Goal: Information Seeking & Learning: Learn about a topic

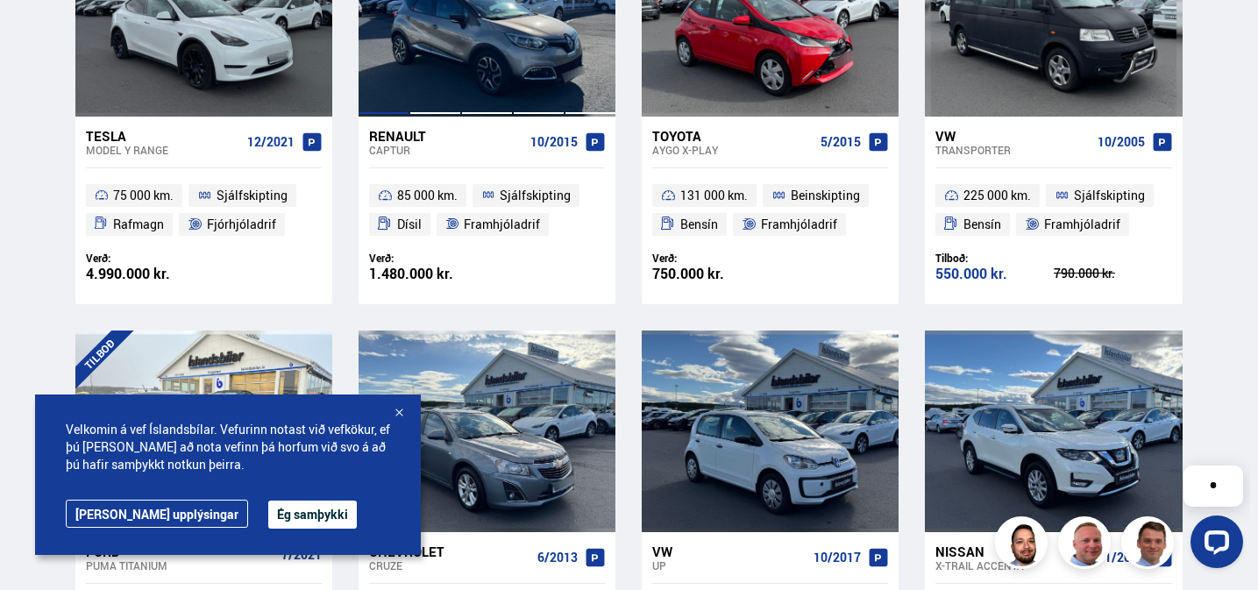
scroll to position [523, 0]
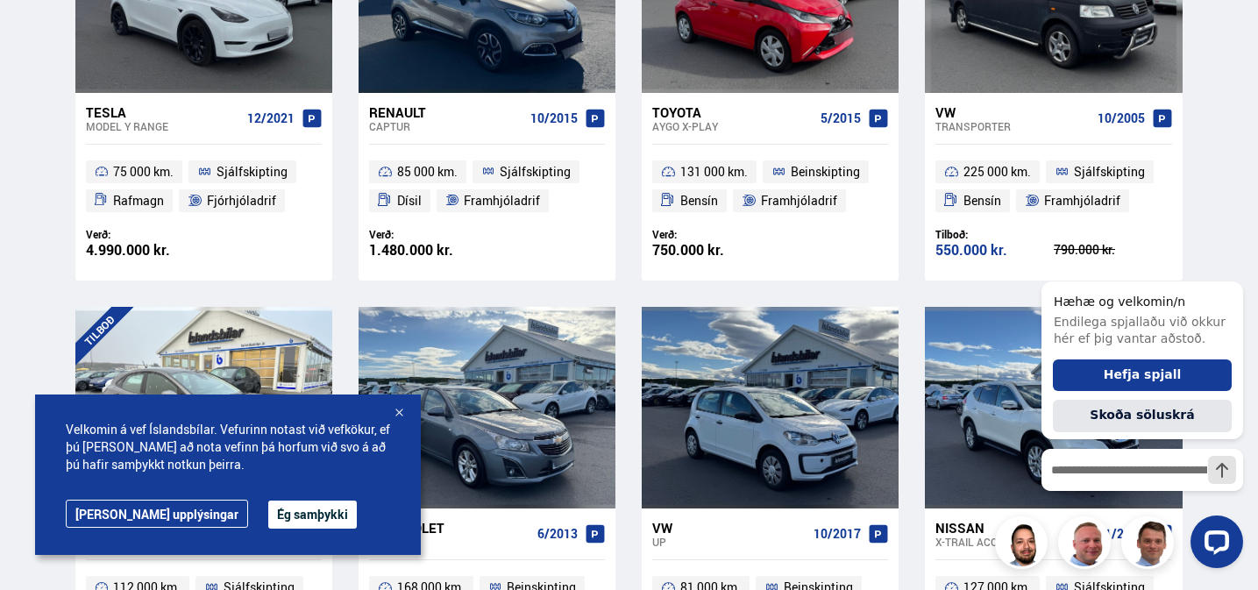
click at [399, 413] on div at bounding box center [399, 414] width 18 height 18
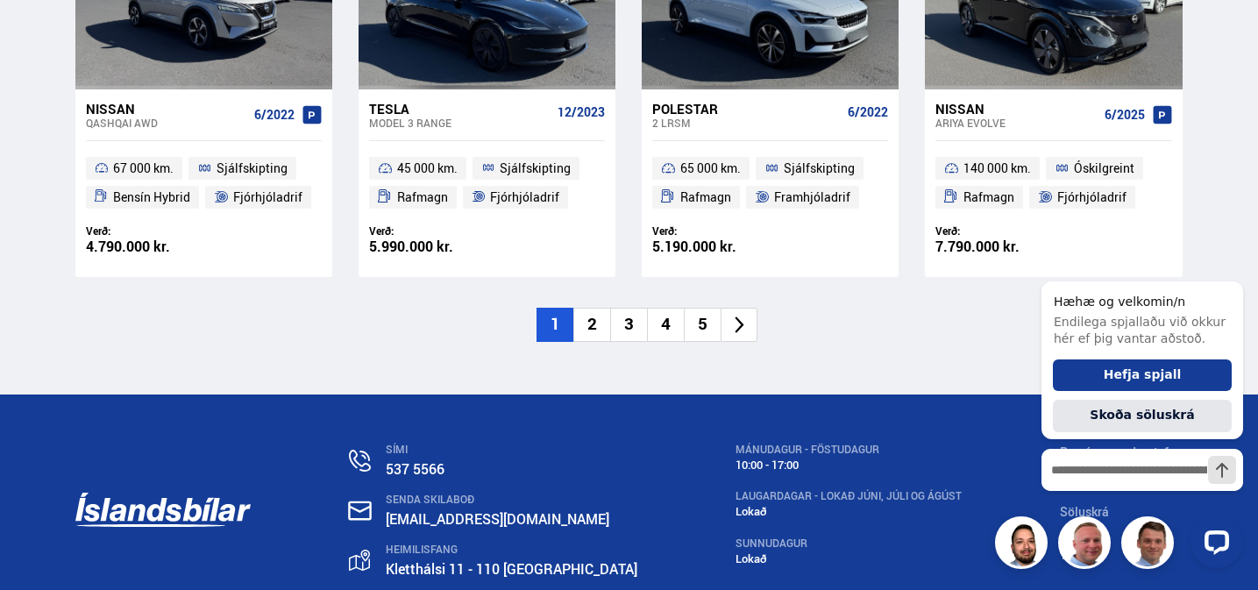
scroll to position [2702, 0]
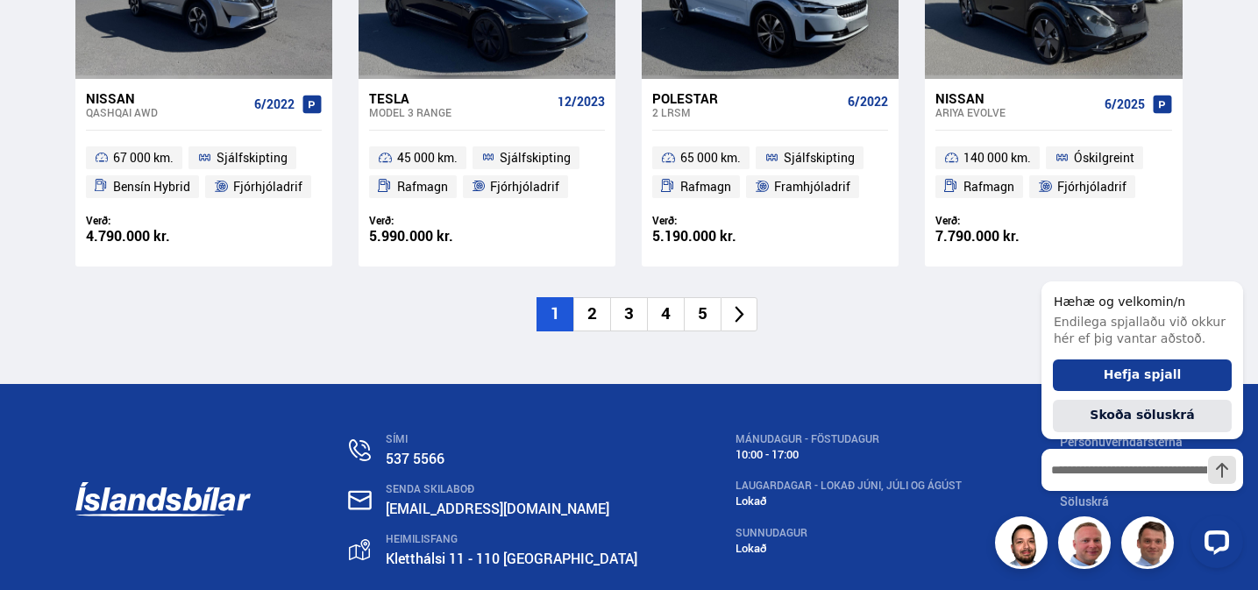
click at [588, 309] on li "2" at bounding box center [591, 314] width 37 height 34
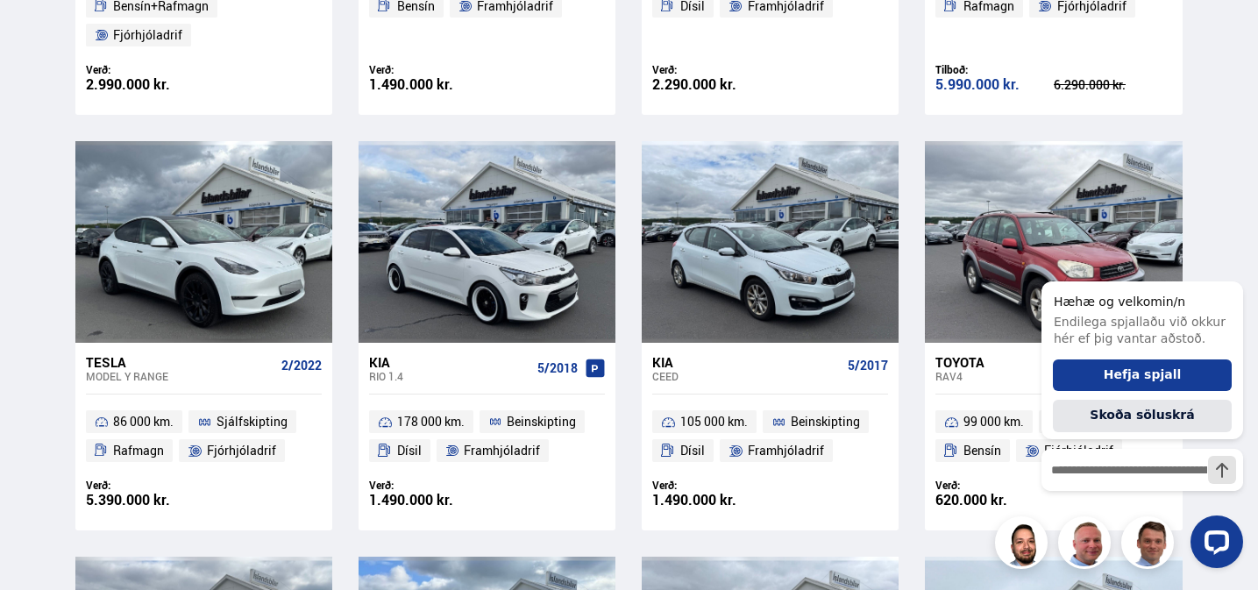
scroll to position [818, 0]
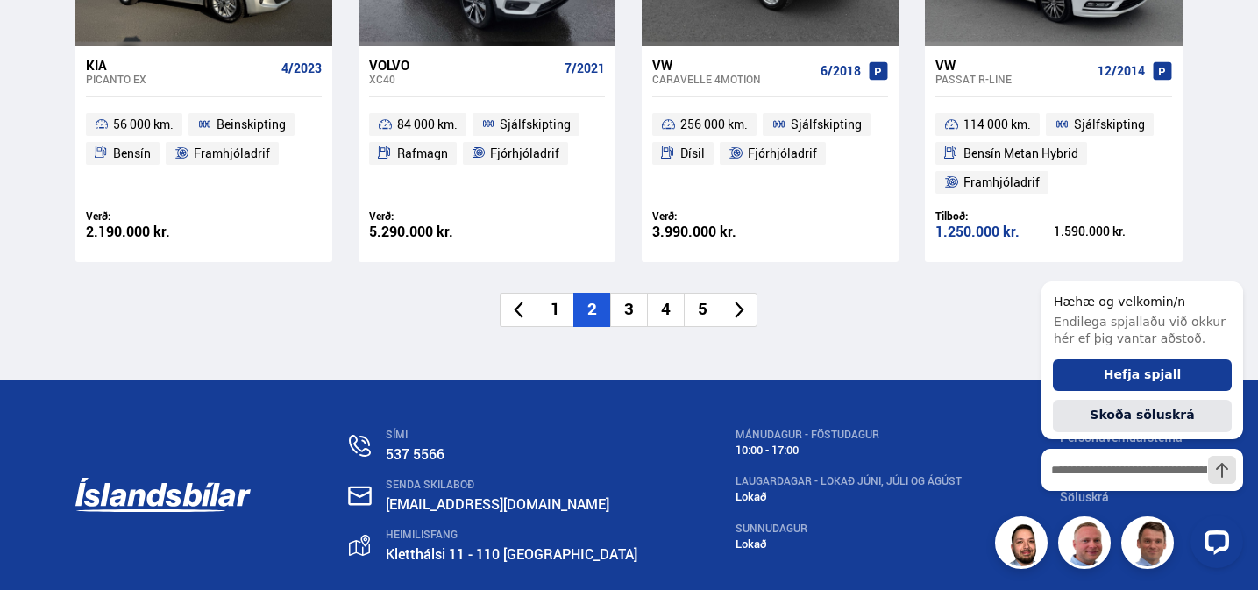
scroll to position [2829, 0]
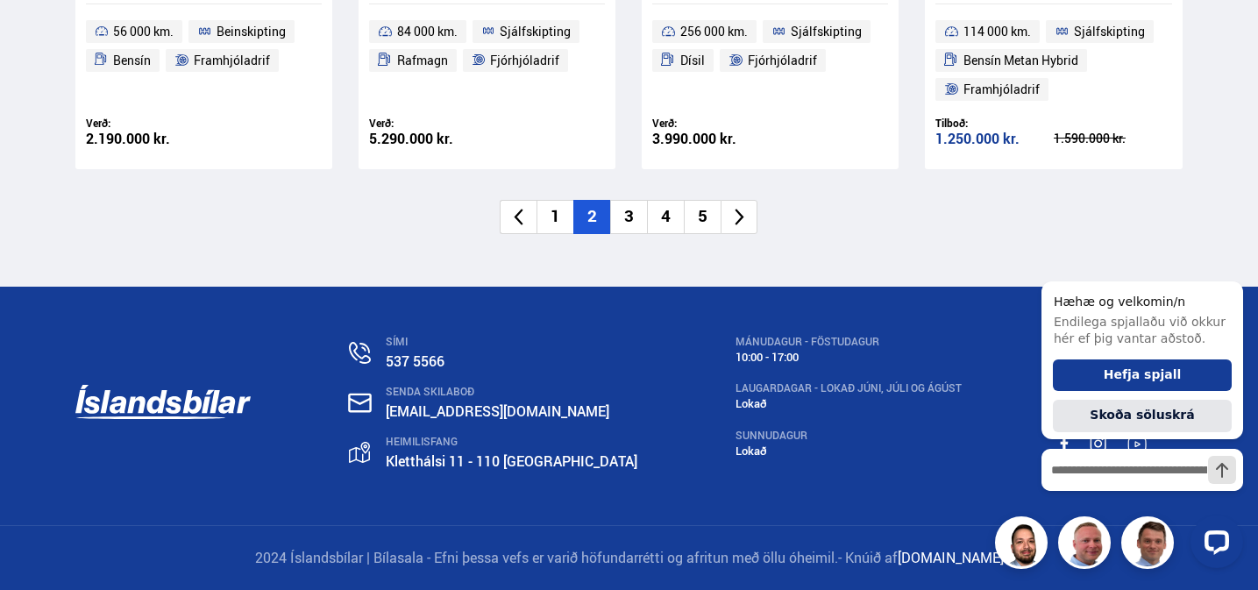
click at [625, 209] on li "3" at bounding box center [628, 217] width 37 height 34
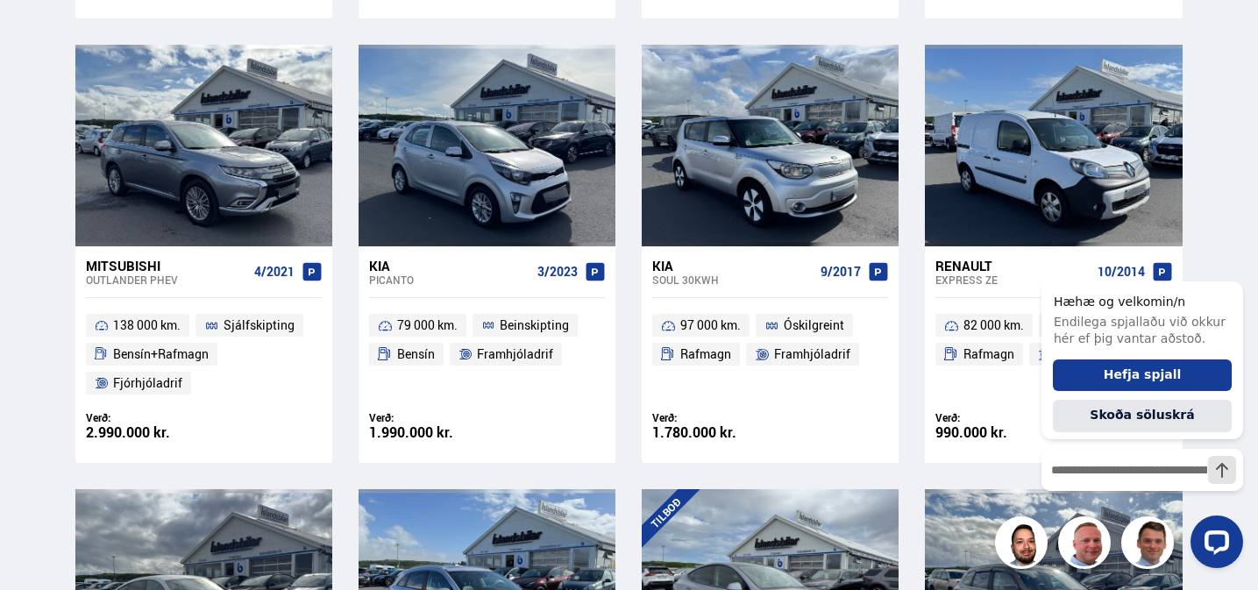
scroll to position [855, 0]
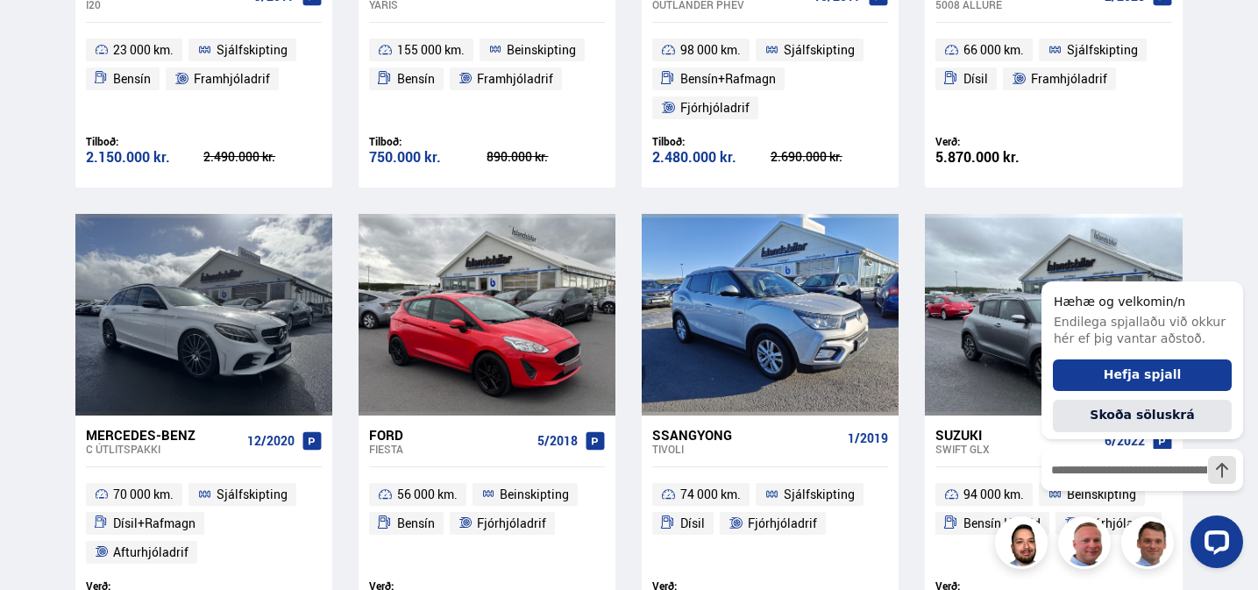
scroll to position [646, 0]
click at [1231, 261] on icon "Hide greeting" at bounding box center [1232, 267] width 21 height 21
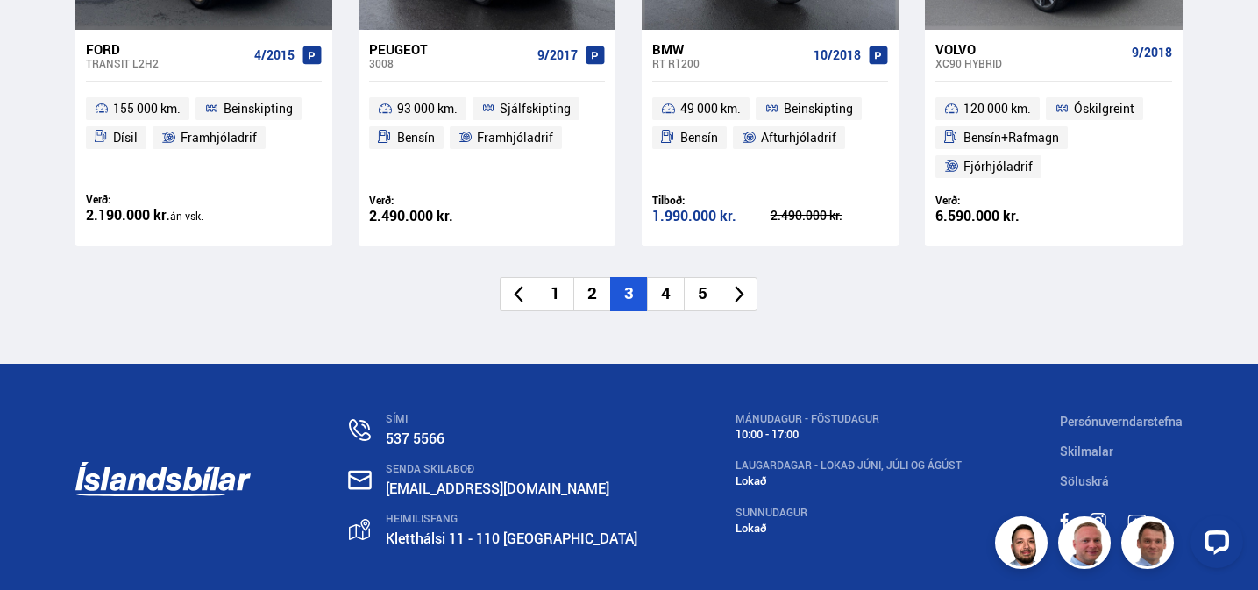
scroll to position [2755, 0]
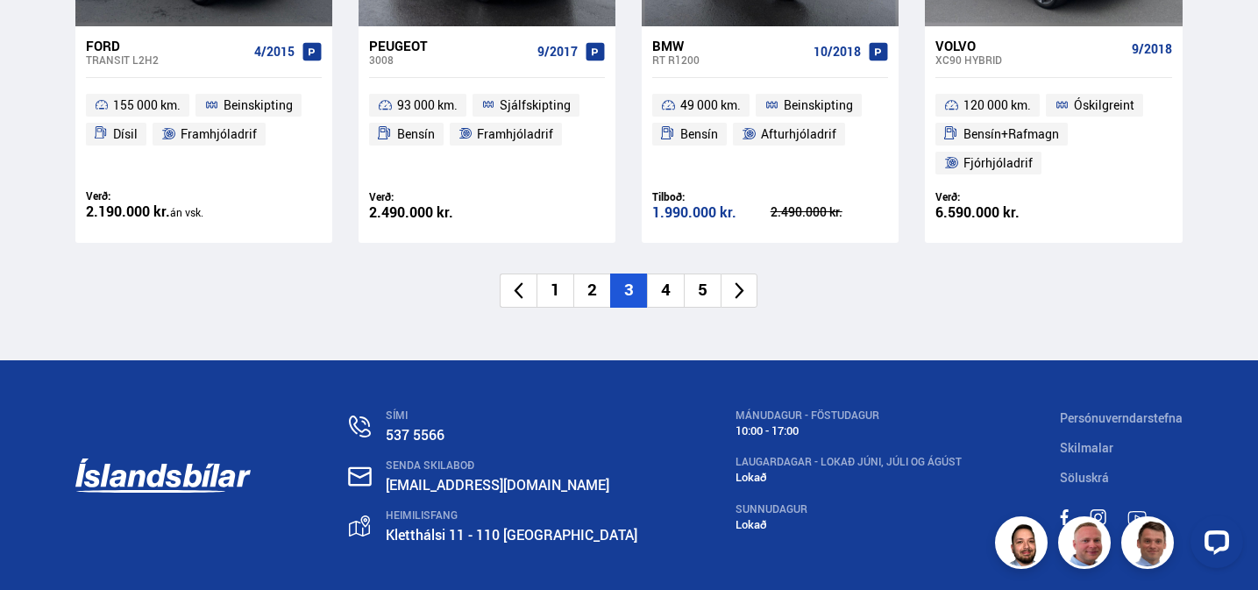
click at [663, 283] on li "4" at bounding box center [665, 290] width 37 height 34
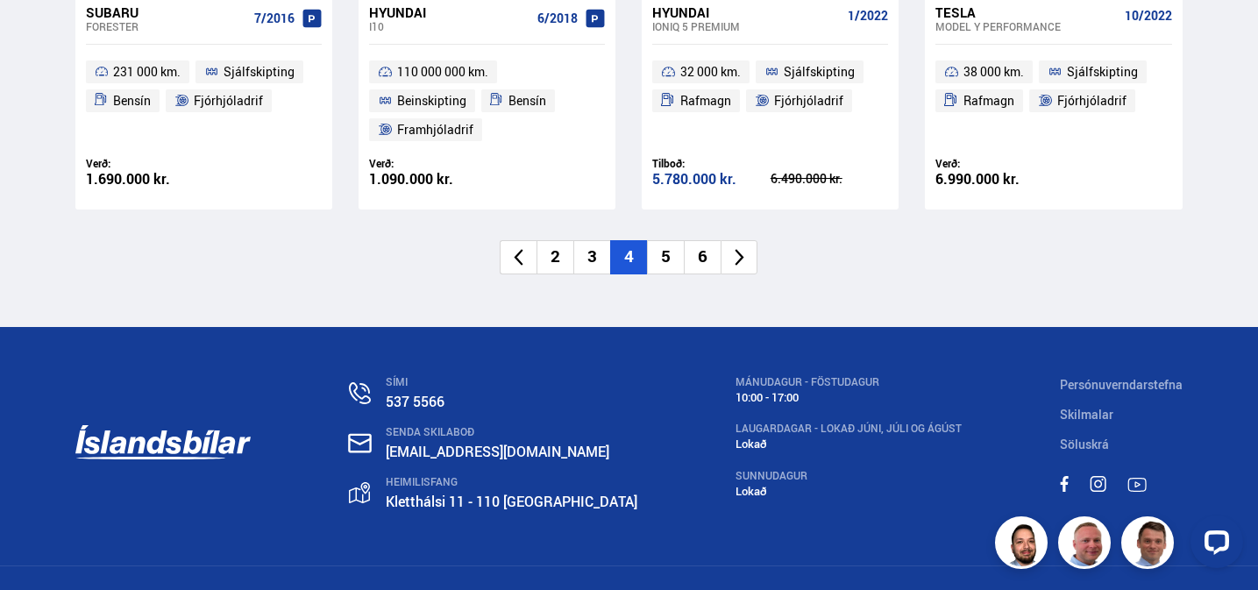
scroll to position [2829, 0]
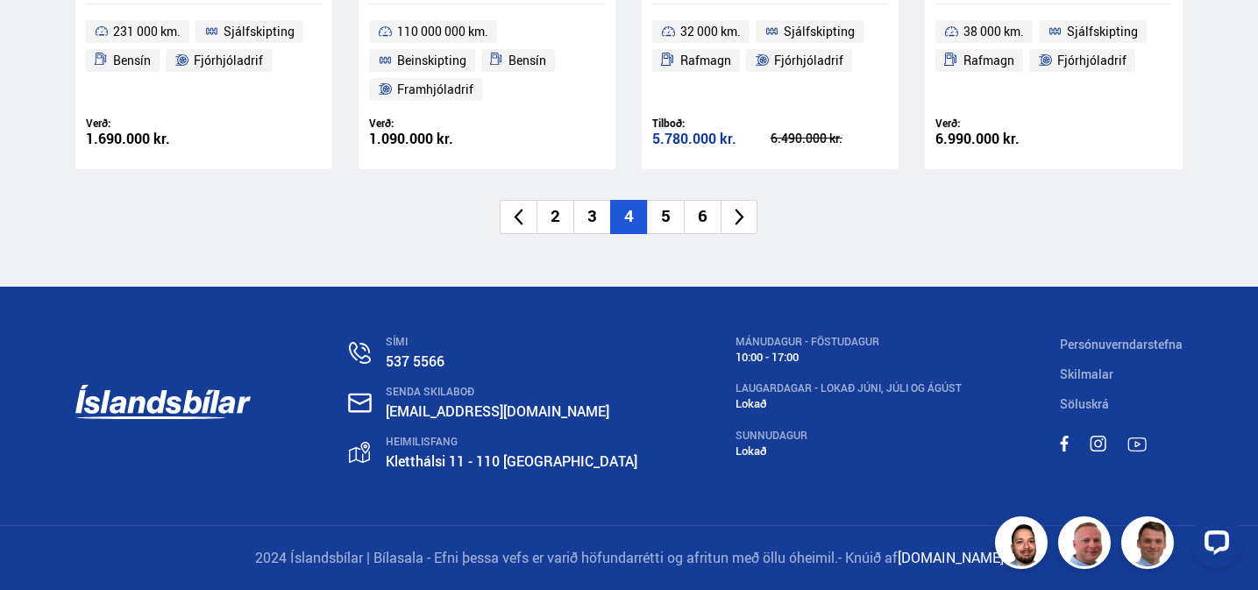
click at [667, 211] on li "5" at bounding box center [665, 217] width 37 height 34
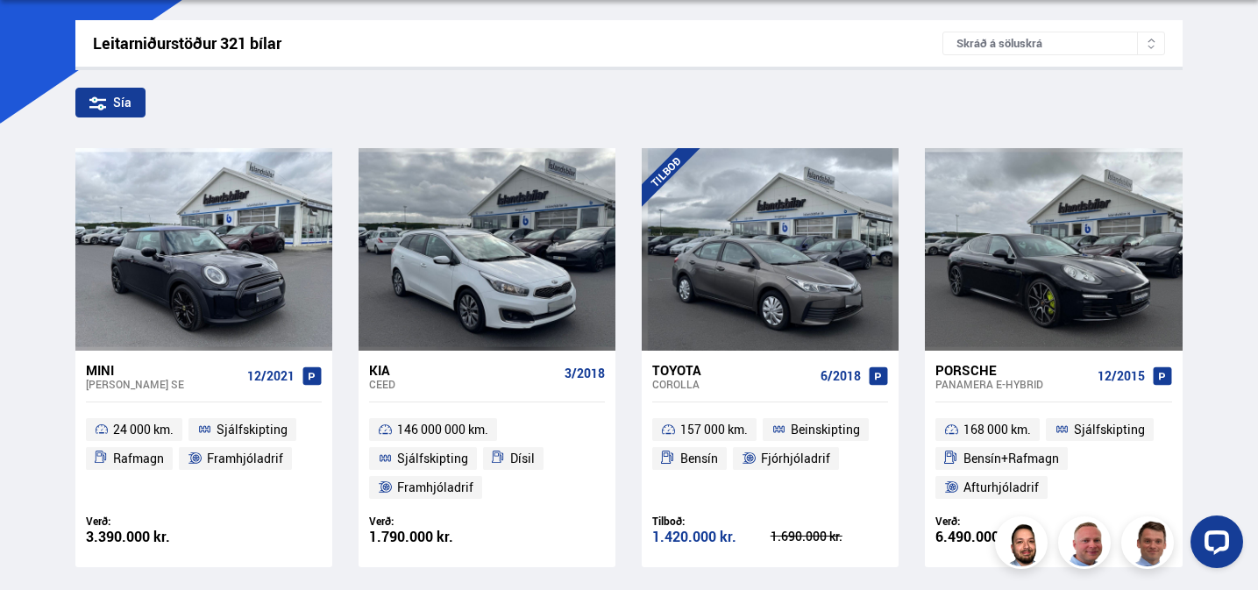
scroll to position [12, 0]
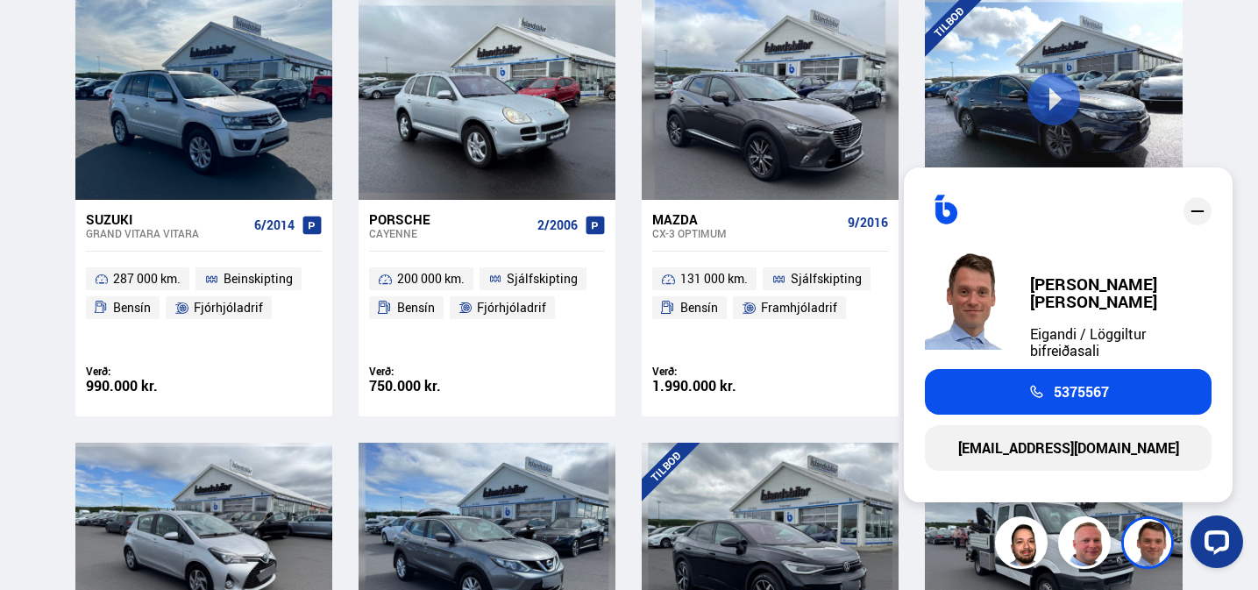
scroll to position [1695, 0]
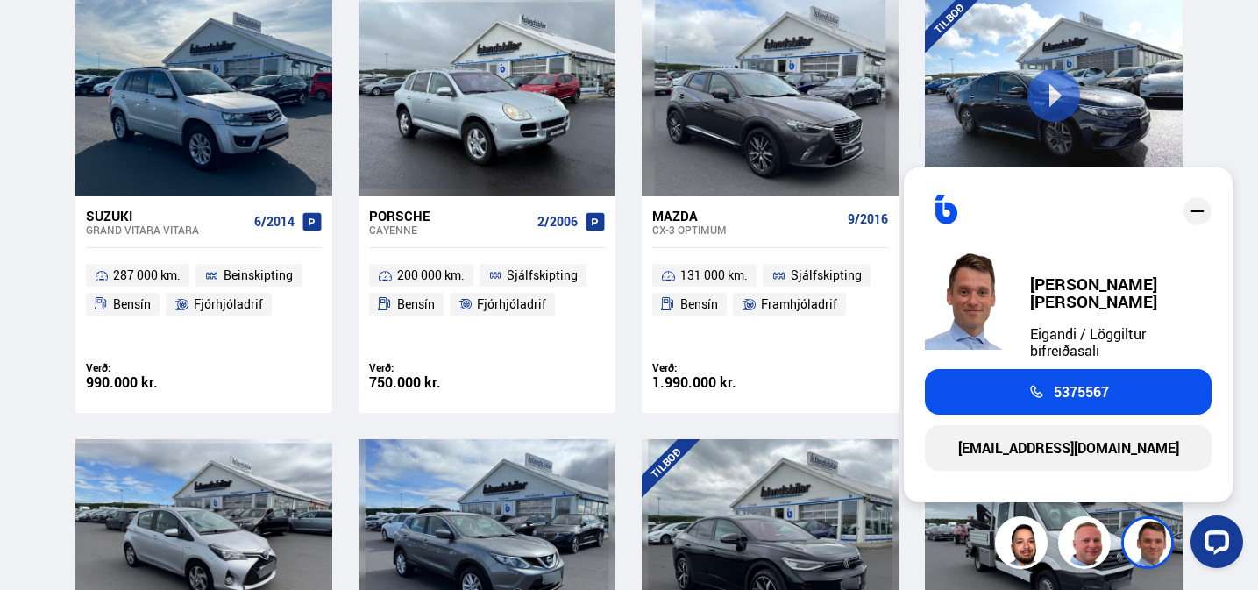
click at [1196, 212] on icon "close" at bounding box center [1197, 211] width 13 height 2
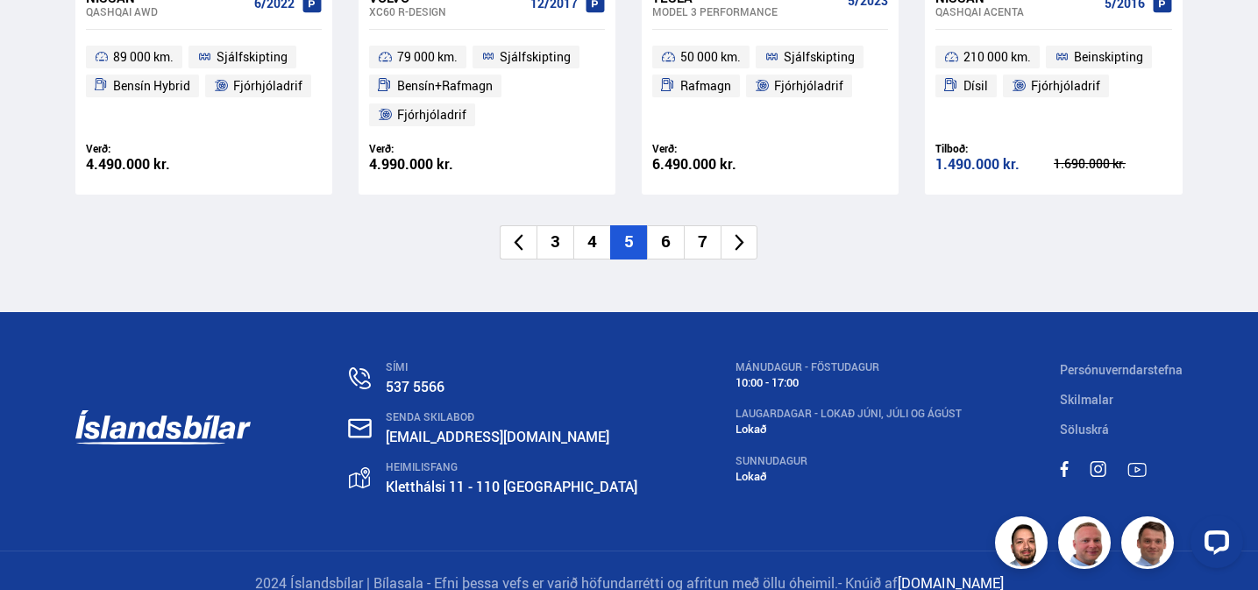
scroll to position [2808, 0]
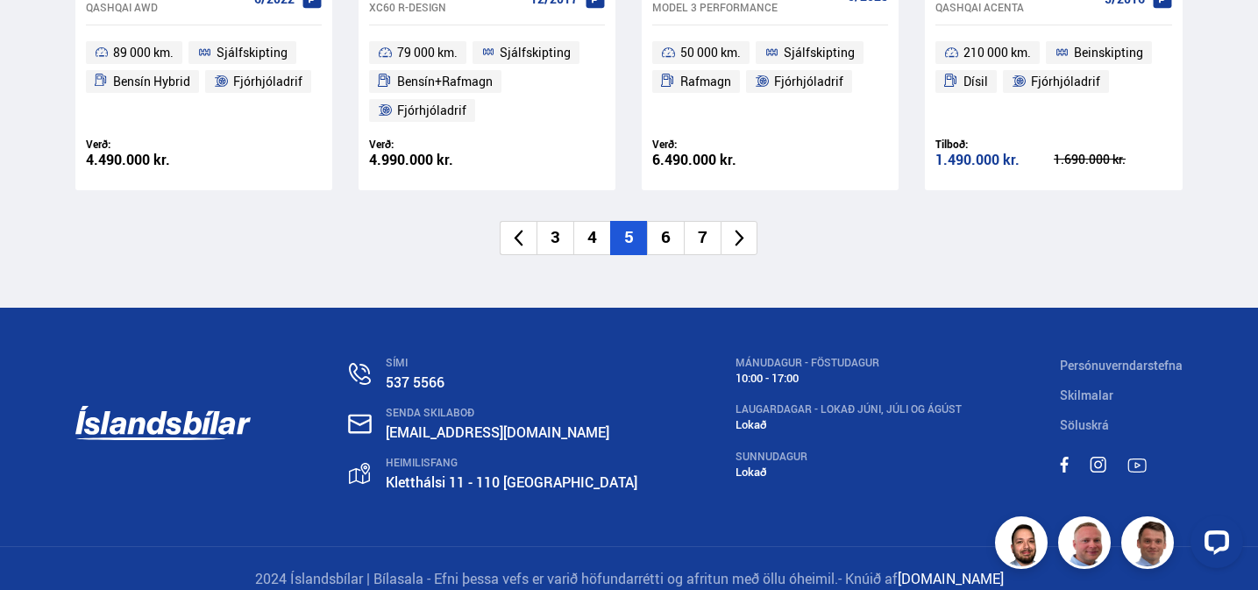
click at [662, 235] on li "6" at bounding box center [665, 238] width 37 height 34
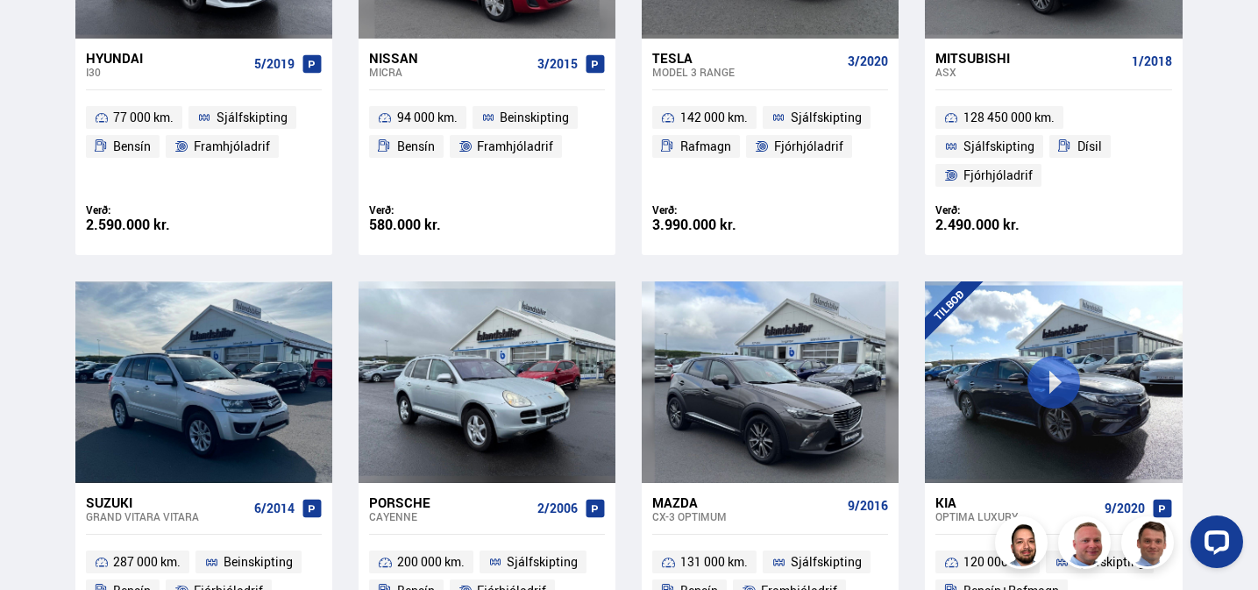
scroll to position [853, 0]
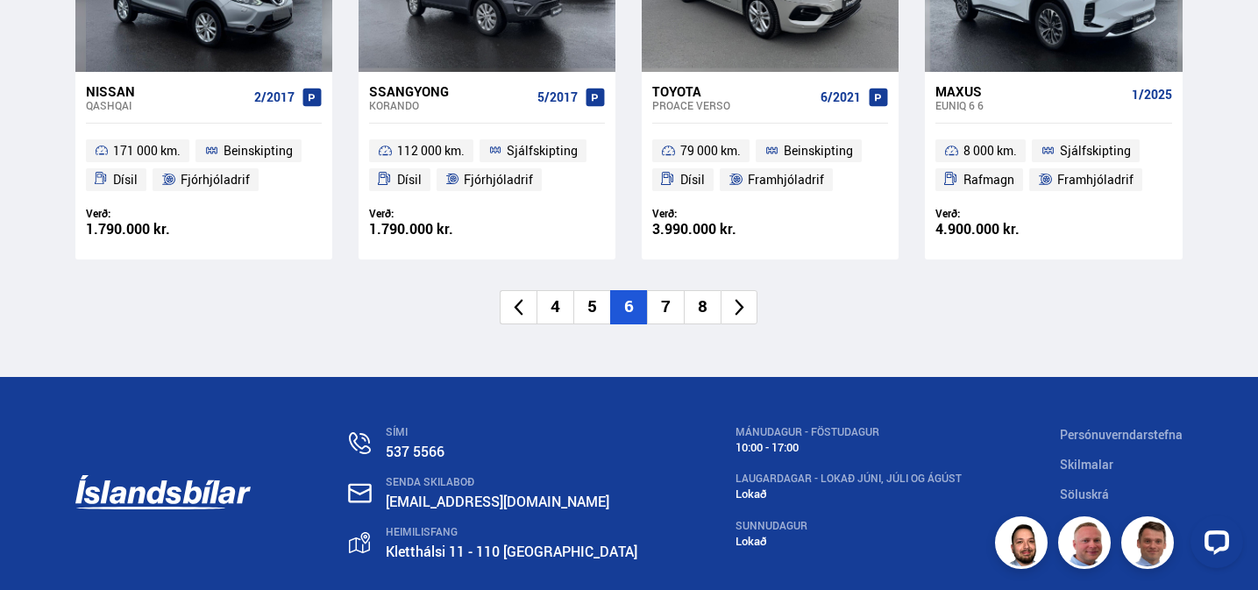
scroll to position [2657, 0]
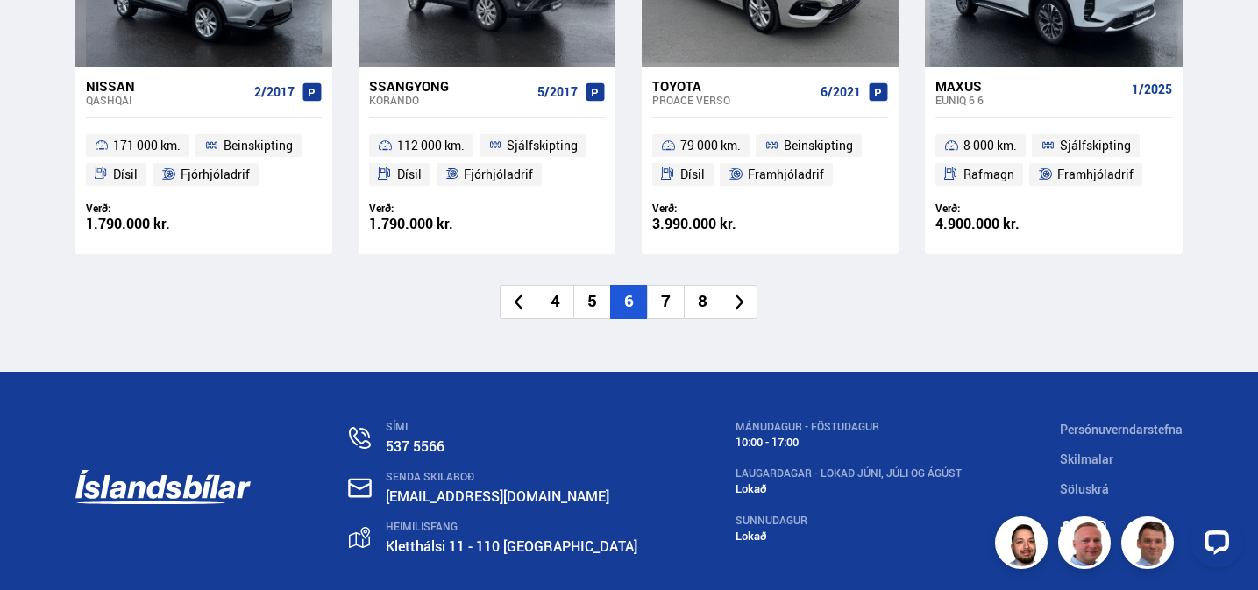
click at [668, 296] on li "7" at bounding box center [665, 302] width 37 height 34
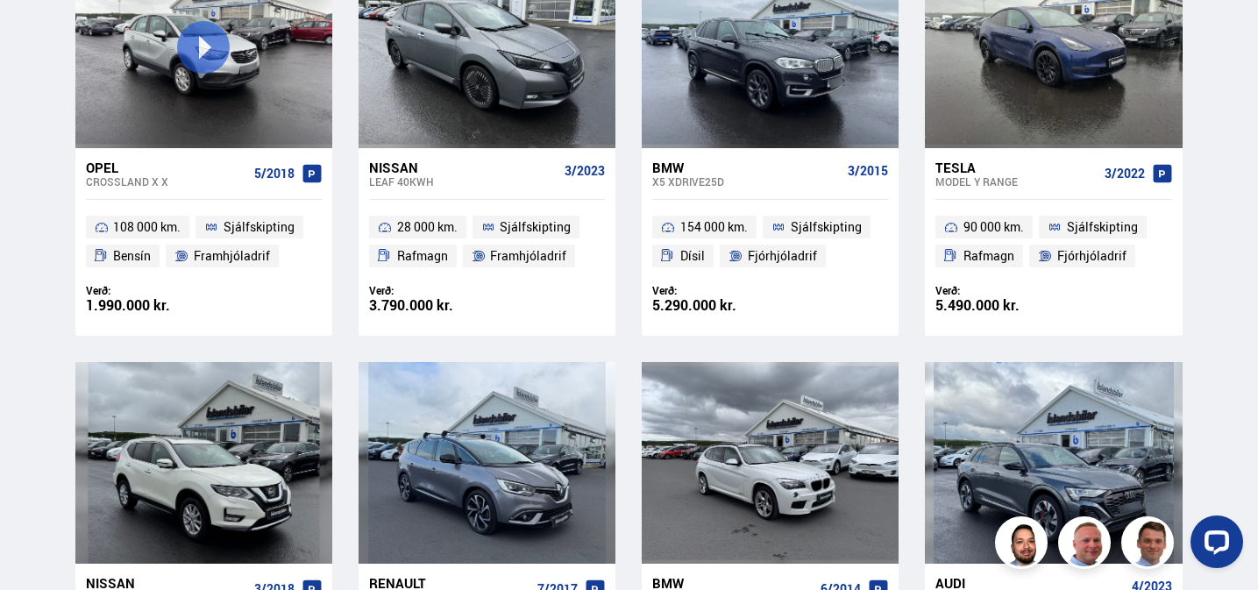
scroll to position [615, 0]
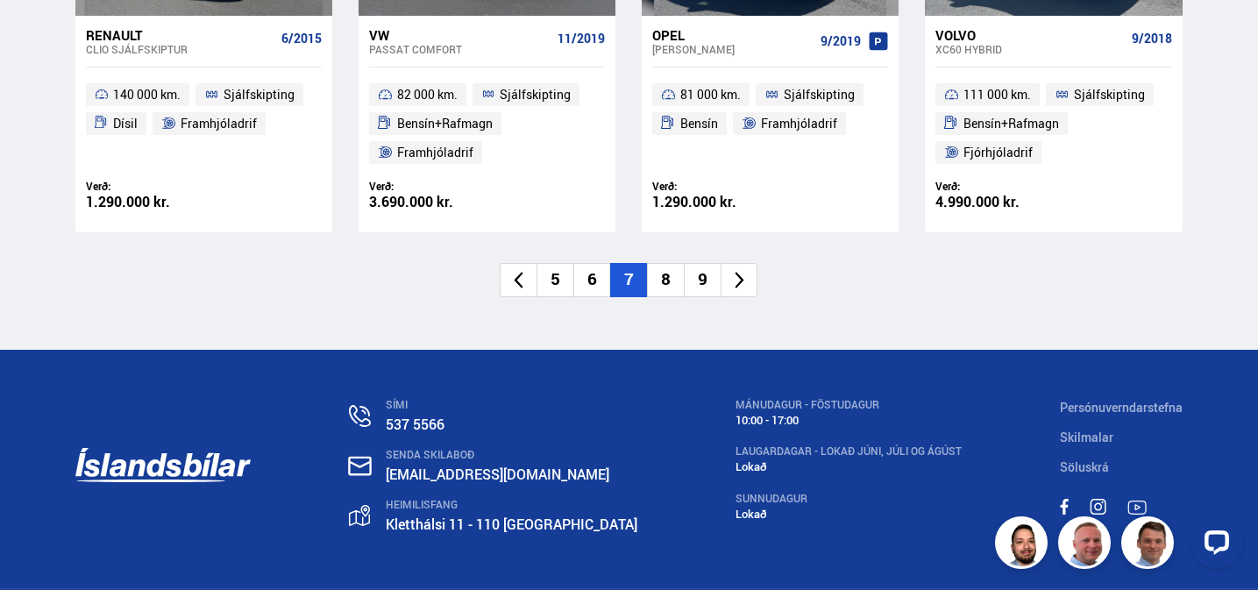
scroll to position [2737, 0]
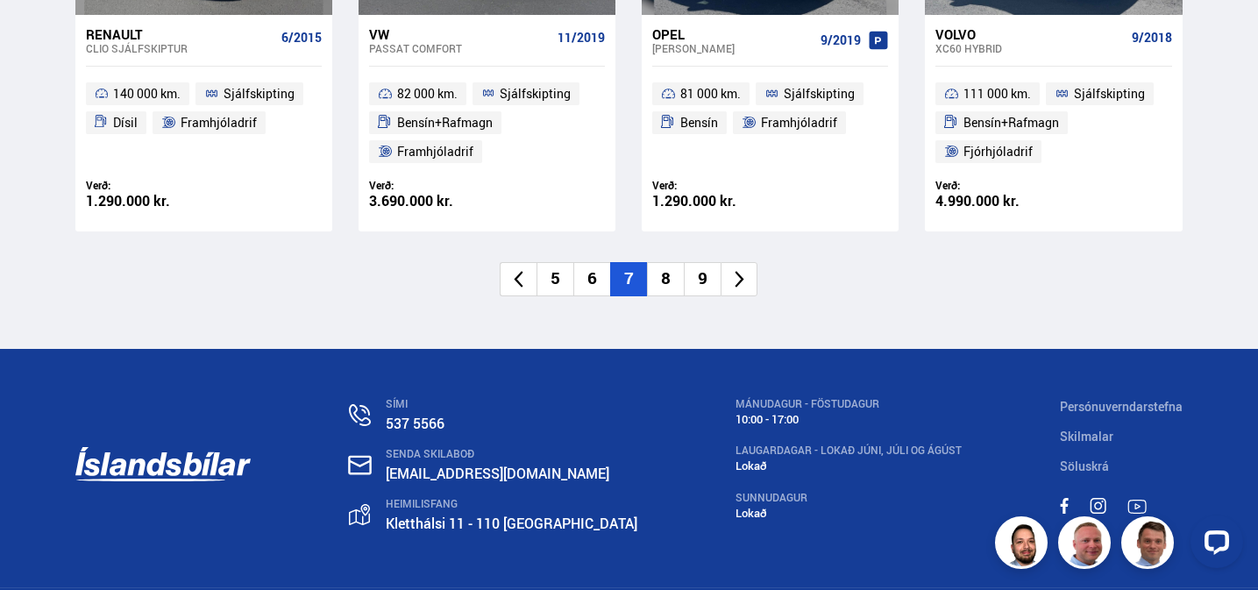
click at [665, 277] on li "8" at bounding box center [665, 279] width 37 height 34
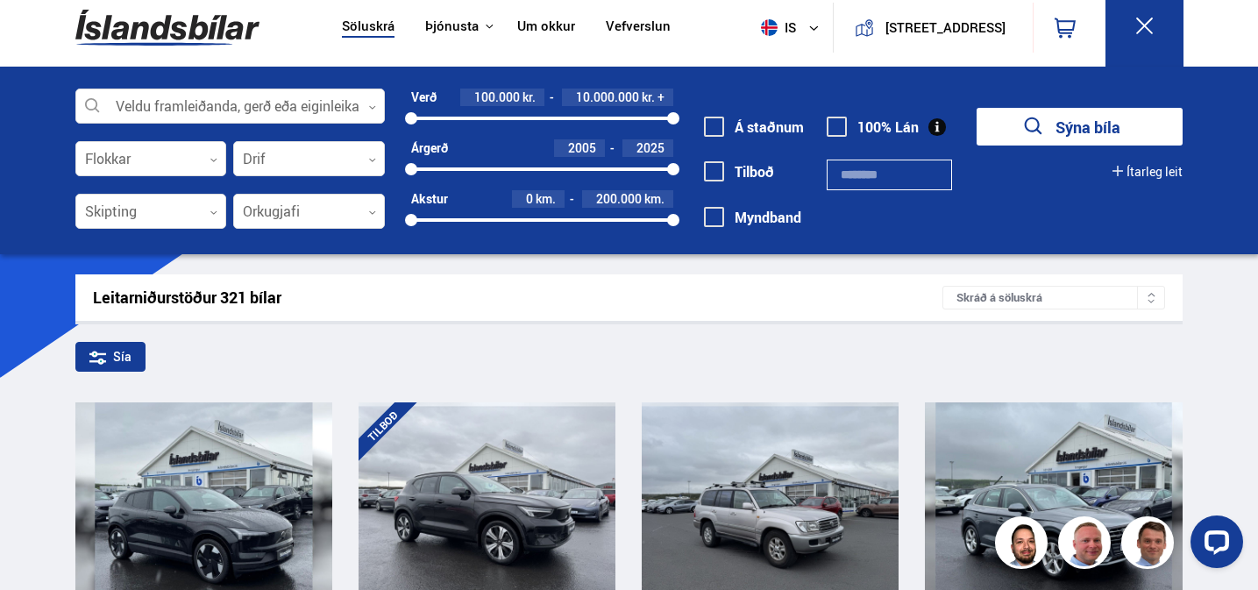
scroll to position [0, 0]
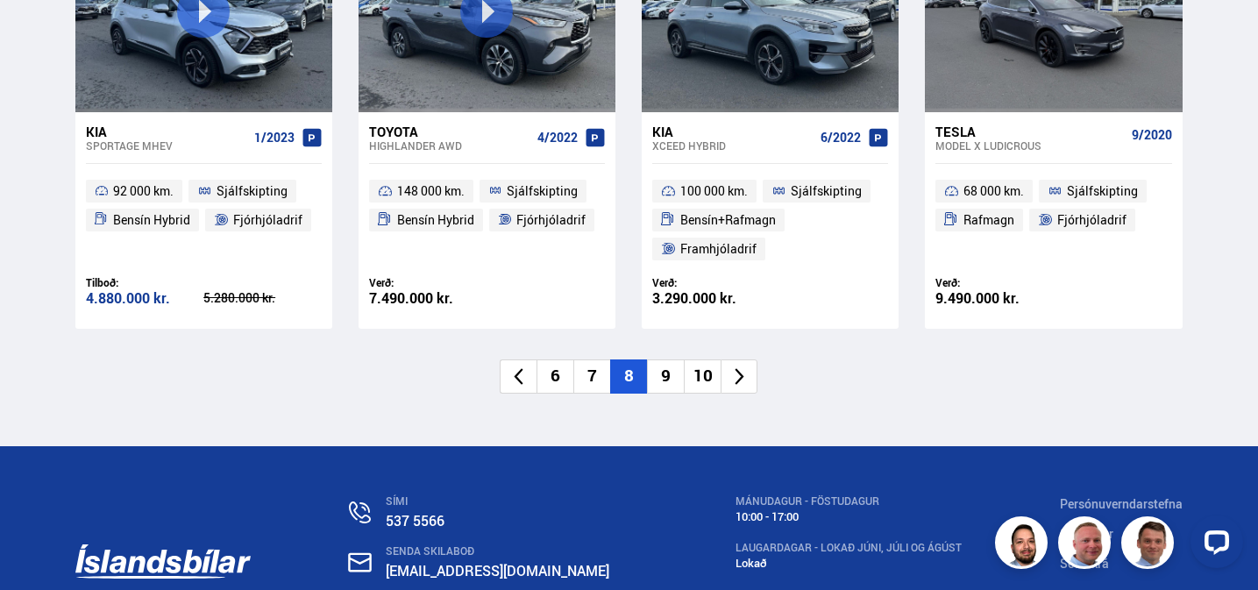
scroll to position [2678, 0]
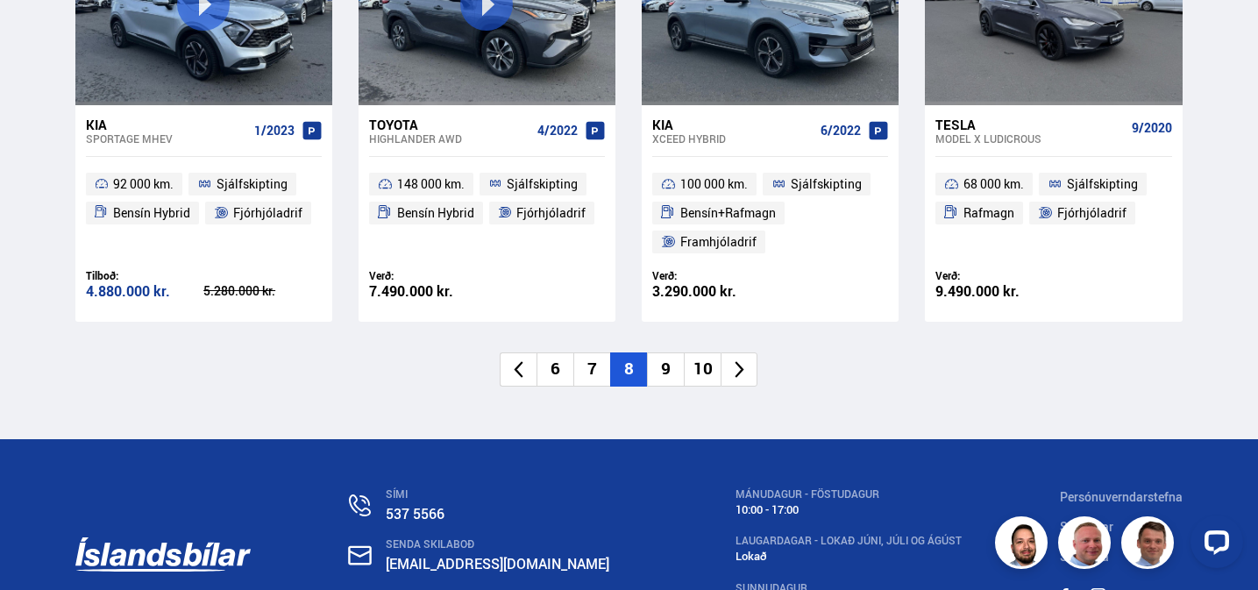
click at [666, 366] on li "9" at bounding box center [665, 369] width 37 height 34
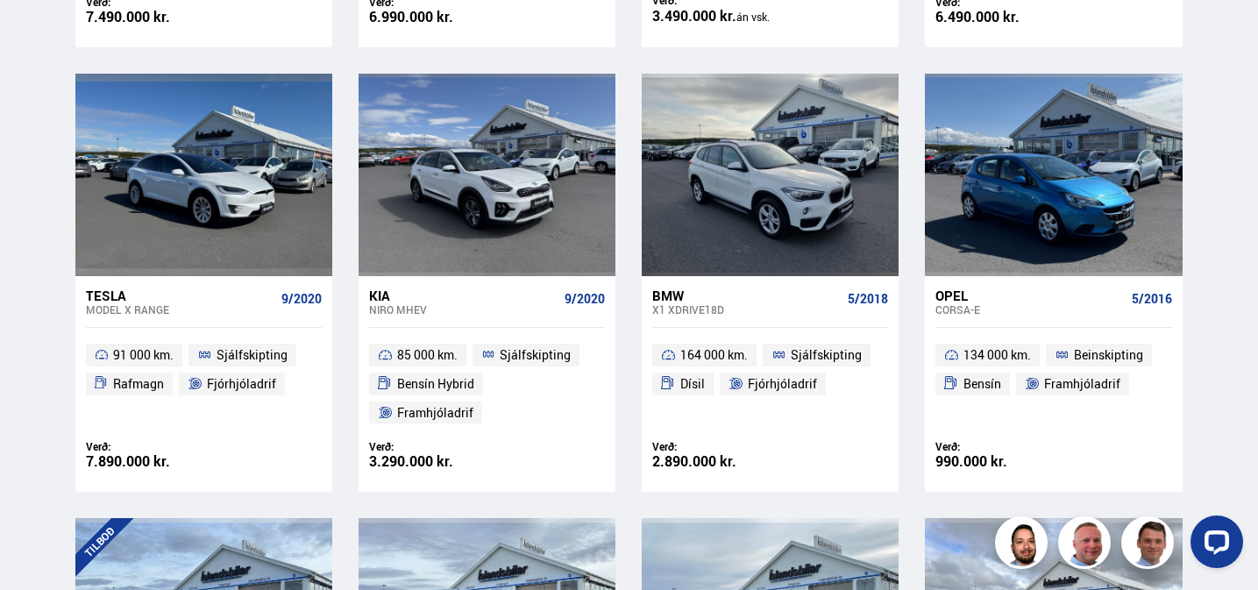
scroll to position [1346, 0]
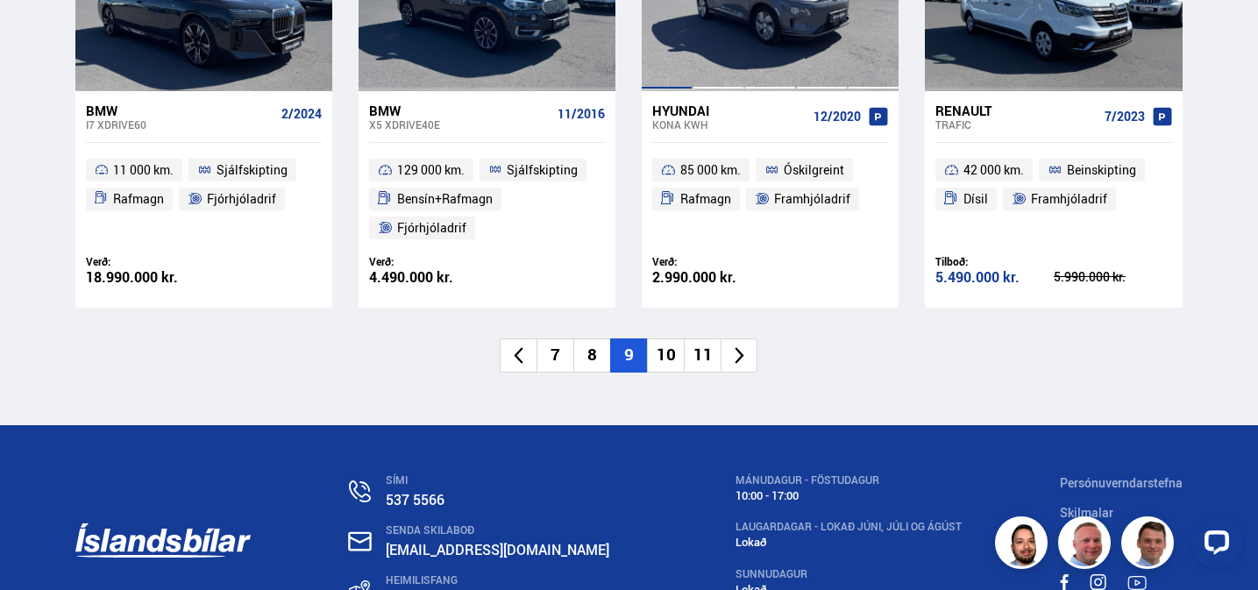
scroll to position [2829, 0]
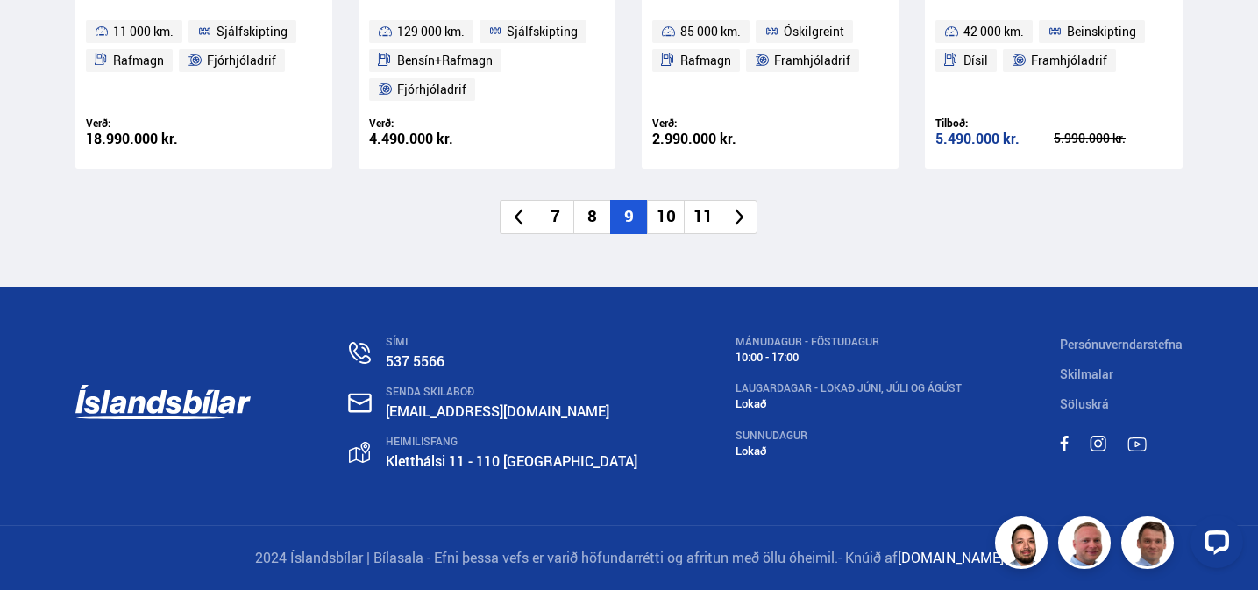
click at [662, 216] on li "10" at bounding box center [665, 217] width 37 height 34
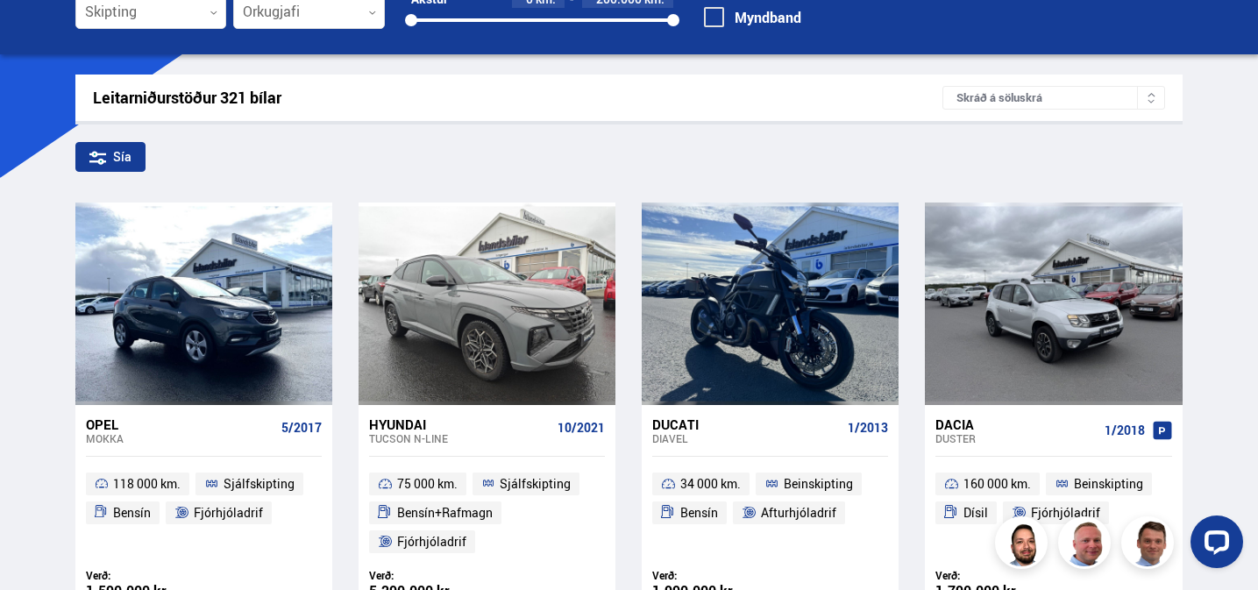
scroll to position [4, 0]
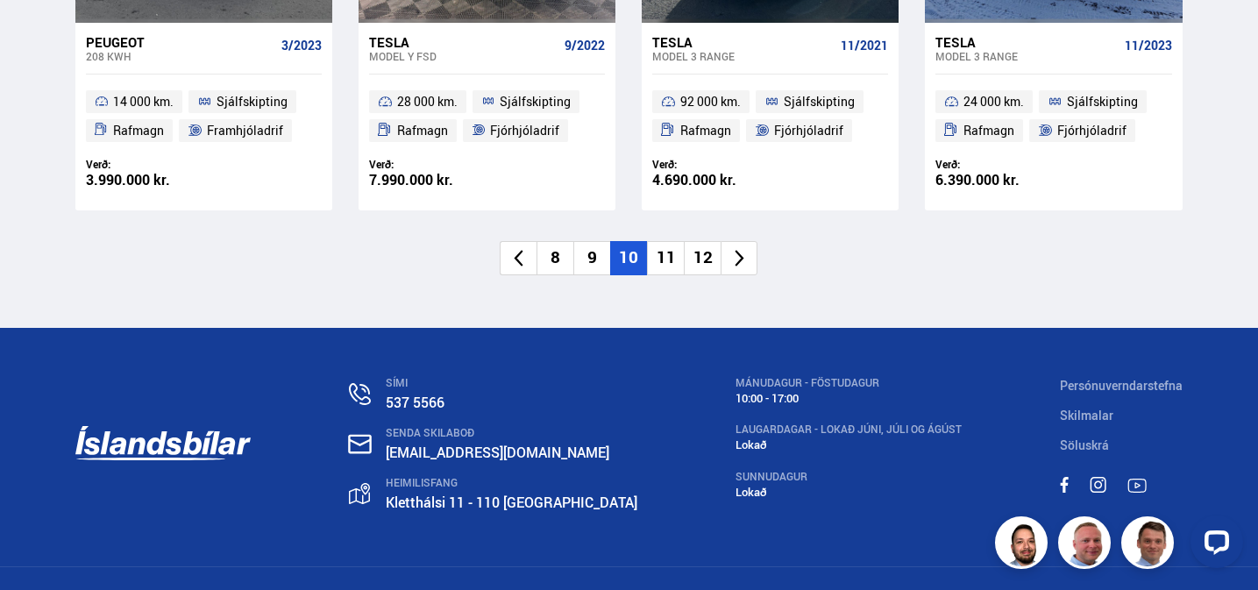
scroll to position [2746, 0]
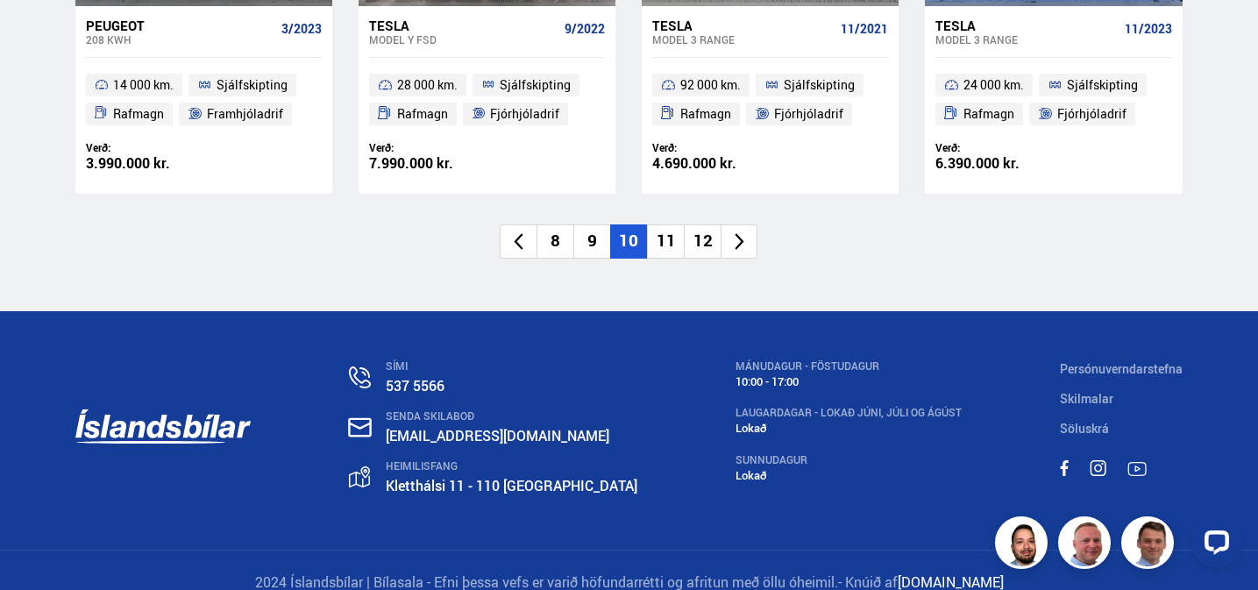
click at [667, 241] on li "11" at bounding box center [665, 241] width 37 height 34
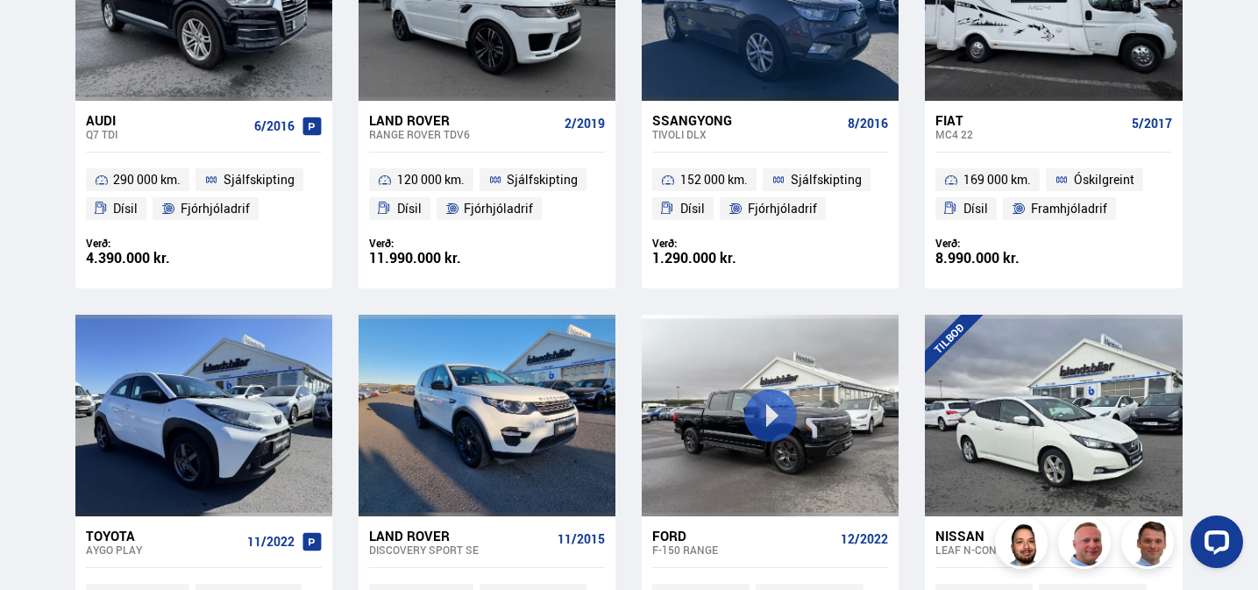
scroll to position [641, 0]
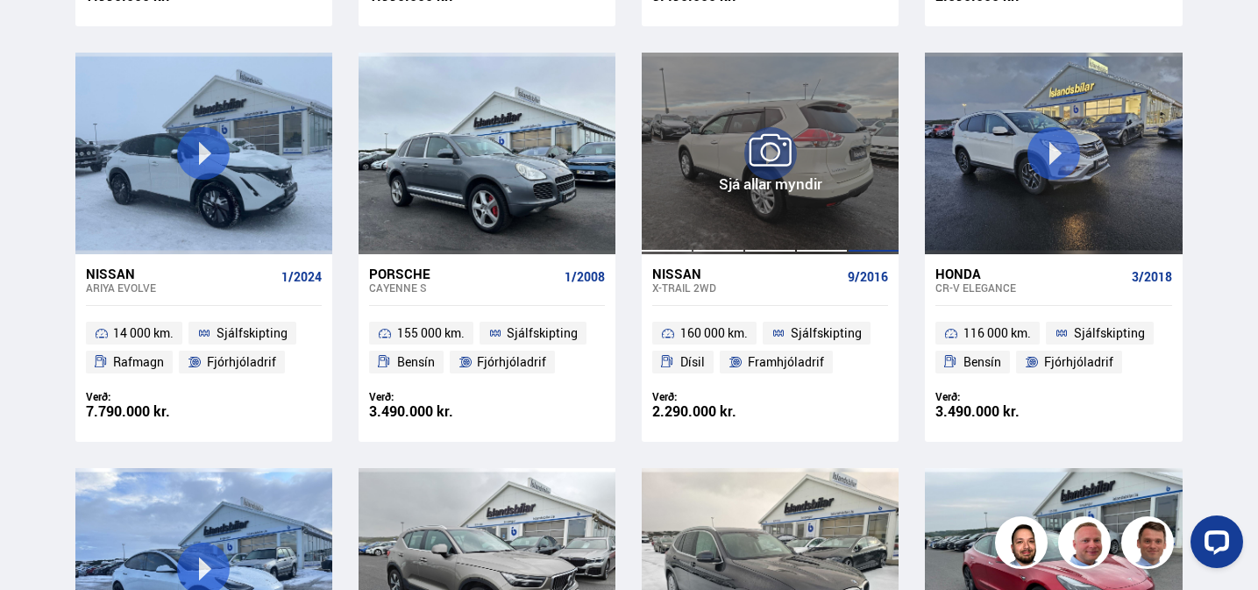
click at [877, 111] on div at bounding box center [874, 154] width 52 height 202
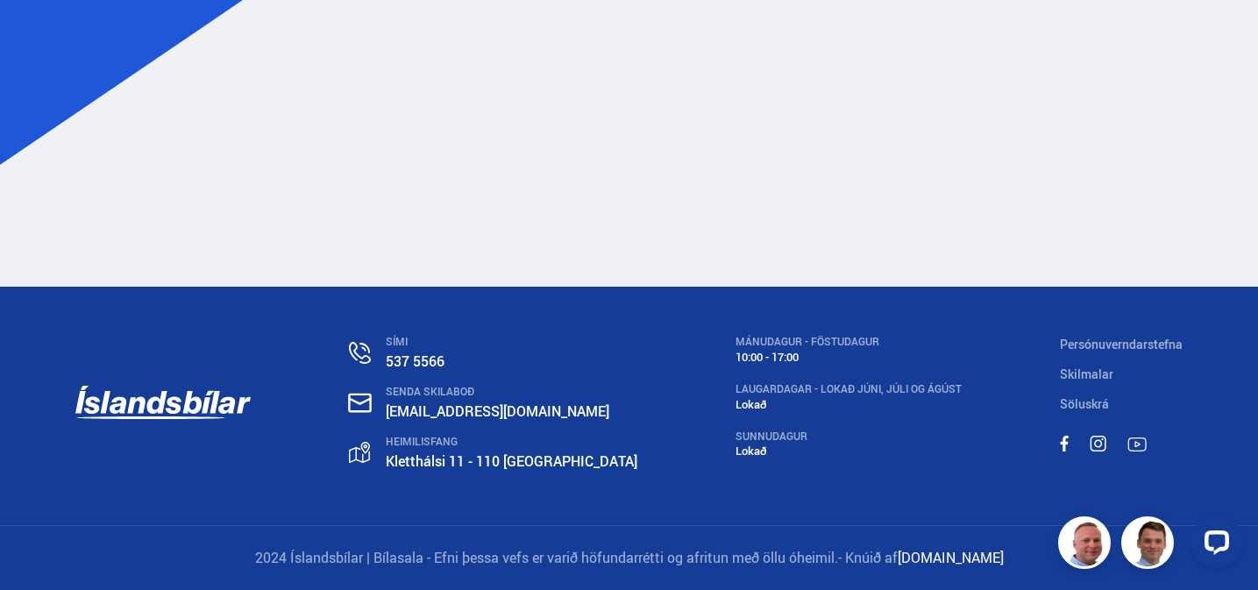
scroll to position [204, 0]
